Goal: Task Accomplishment & Management: Complete application form

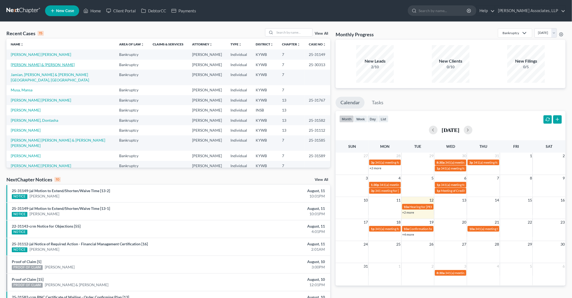
click at [32, 63] on link "[PERSON_NAME] & [PERSON_NAME]" at bounding box center [43, 64] width 64 height 5
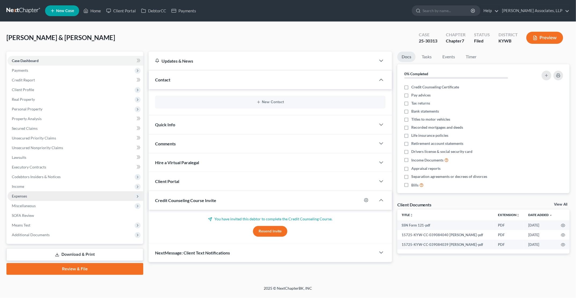
click at [21, 195] on span "Expenses" at bounding box center [19, 195] width 15 height 5
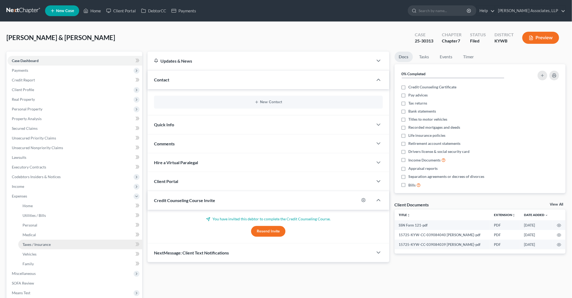
click at [36, 244] on span "Taxes / Insurance" at bounding box center [37, 244] width 28 height 5
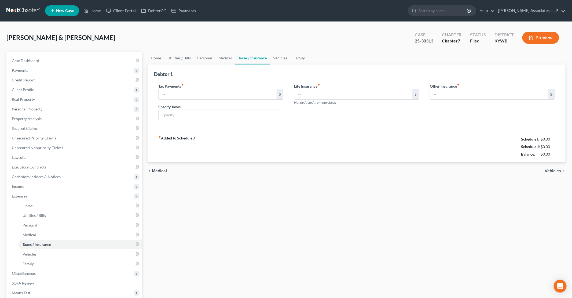
type input "200.00"
type input "IRS Taxes Payment"
type input "40.00"
type input "0.00"
click at [160, 57] on link "Home" at bounding box center [156, 58] width 17 height 13
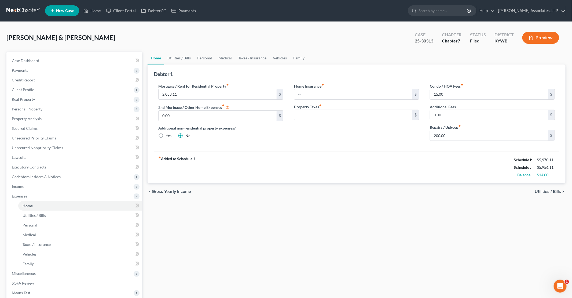
click at [210, 245] on div "Home Utilities / Bills Personal Medical Taxes / Insurance Vehicles Family Debto…" at bounding box center [356, 197] width 423 height 291
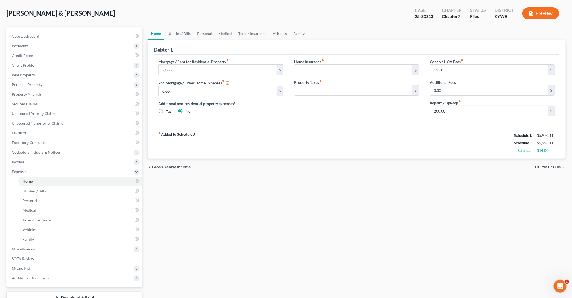
scroll to position [54, 0]
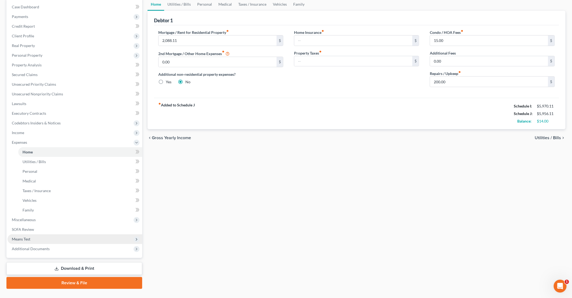
click at [27, 239] on span "Means Test" at bounding box center [21, 238] width 19 height 5
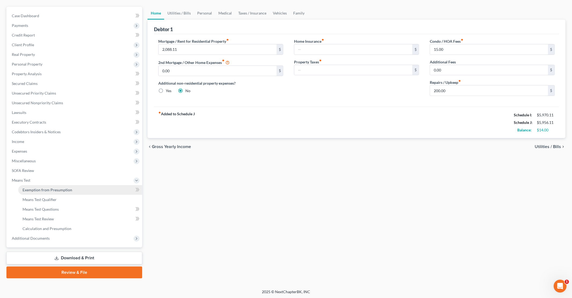
scroll to position [18, 0]
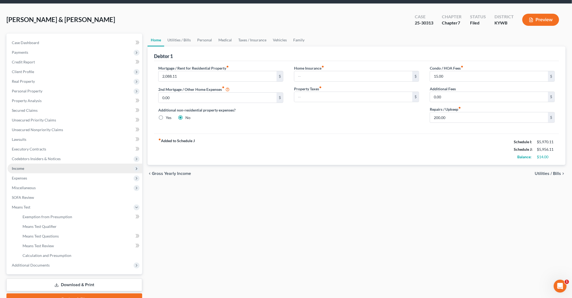
click at [21, 168] on span "Income" at bounding box center [18, 168] width 12 height 5
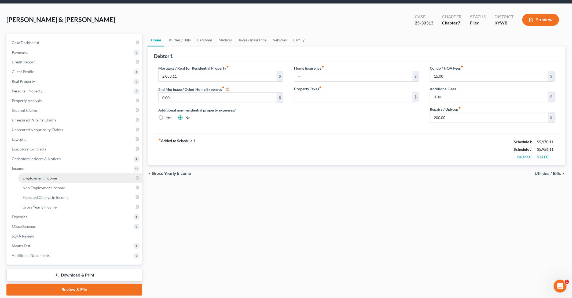
click at [42, 179] on span "Employment Income" at bounding box center [40, 177] width 34 height 5
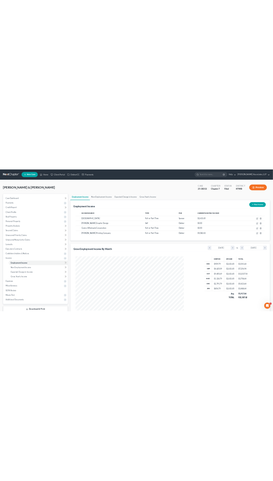
scroll to position [113, 237]
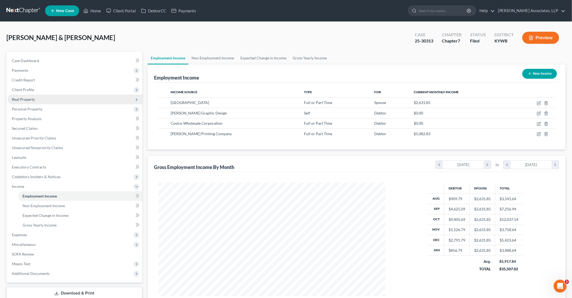
click at [31, 101] on span "Real Property" at bounding box center [75, 99] width 135 height 10
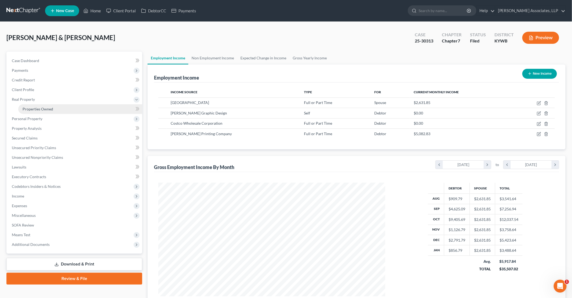
click at [35, 108] on span "Properties Owned" at bounding box center [38, 109] width 31 height 5
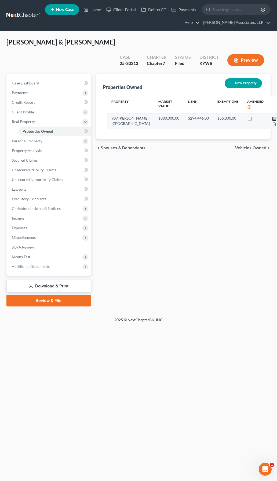
click at [272, 117] on icon "button" at bounding box center [274, 119] width 4 height 4
select select "18"
select select "2"
select select "0"
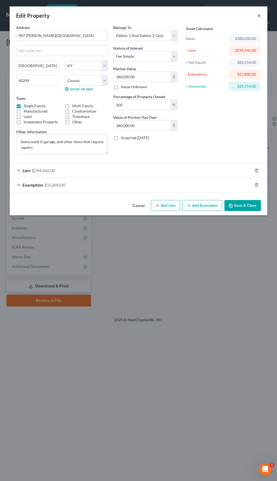
click at [258, 14] on button "×" at bounding box center [259, 15] width 4 height 6
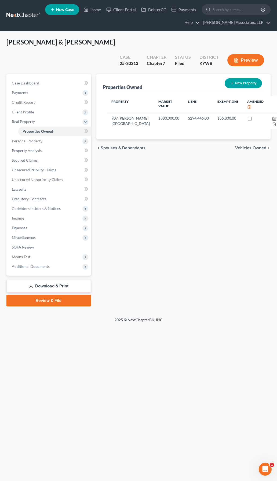
click at [56, 280] on link "Download & Print" at bounding box center [48, 286] width 85 height 13
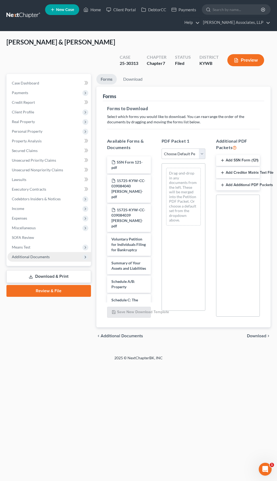
click at [41, 255] on span "Additional Documents" at bounding box center [31, 257] width 38 height 5
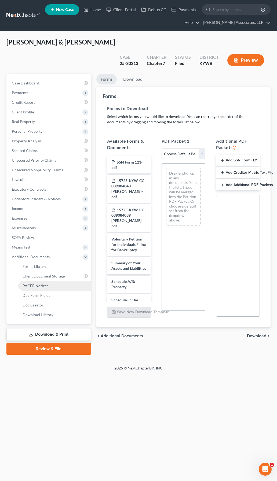
click at [42, 284] on span "PACER Notices" at bounding box center [36, 286] width 26 height 5
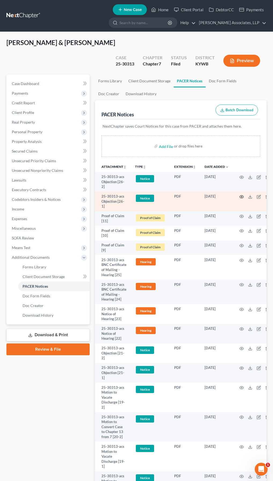
click at [243, 195] on icon "button" at bounding box center [241, 197] width 4 height 4
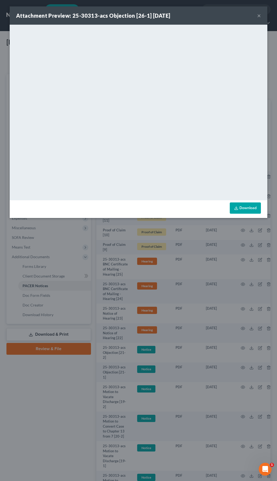
click at [259, 14] on button "×" at bounding box center [259, 15] width 4 height 6
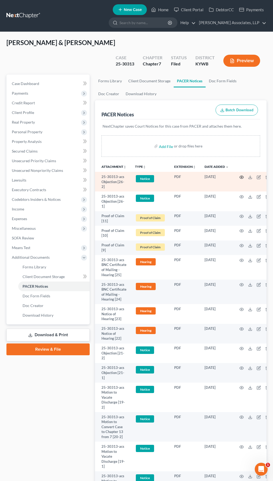
click at [243, 175] on icon "button" at bounding box center [241, 177] width 4 height 4
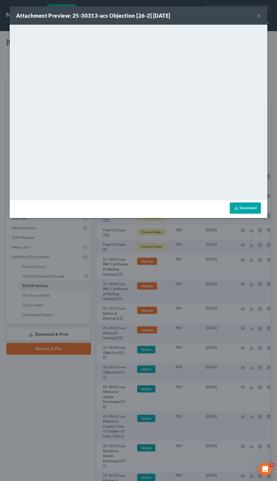
click at [259, 17] on button "×" at bounding box center [259, 15] width 4 height 6
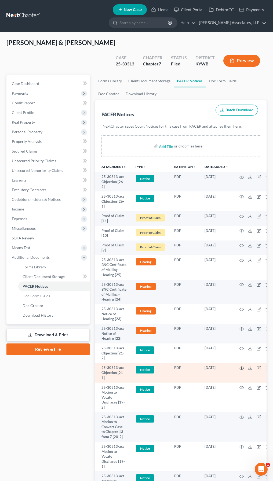
click at [241, 297] on icon "button" at bounding box center [241, 368] width 4 height 4
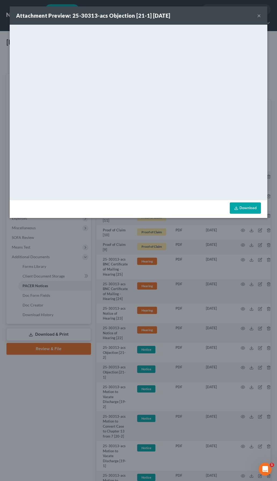
click at [259, 16] on button "×" at bounding box center [259, 15] width 4 height 6
